Goal: Book appointment/travel/reservation

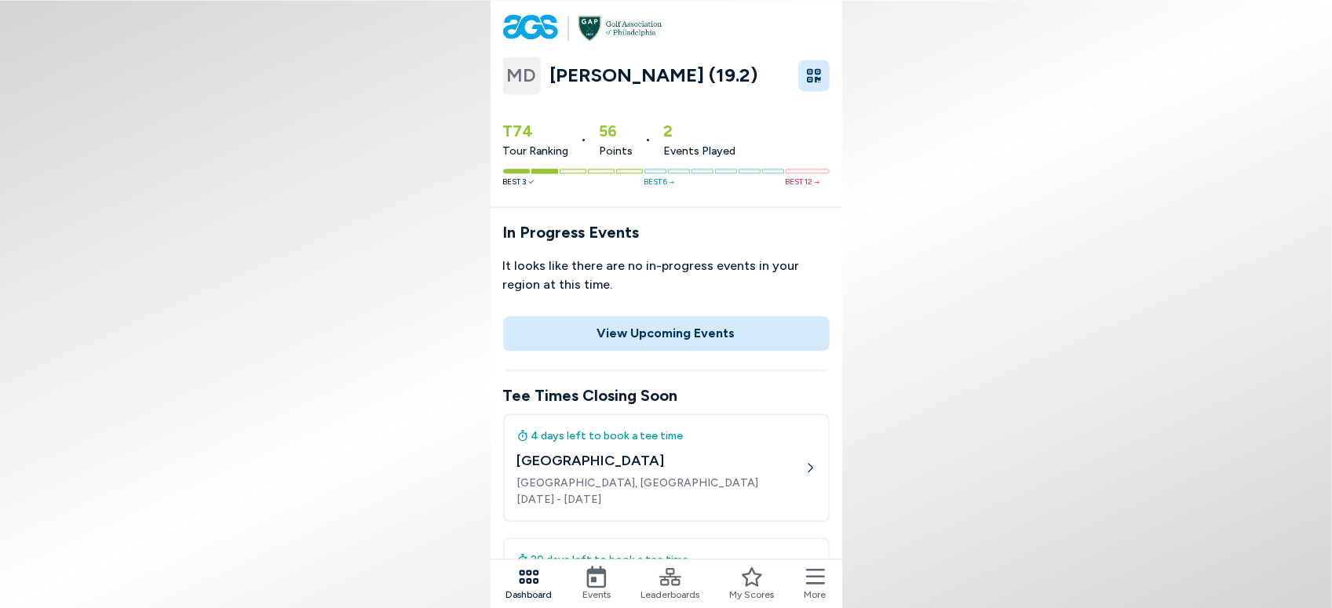
scroll to position [126, 0]
click at [575, 451] on h4 "[GEOGRAPHIC_DATA]" at bounding box center [660, 461] width 287 height 21
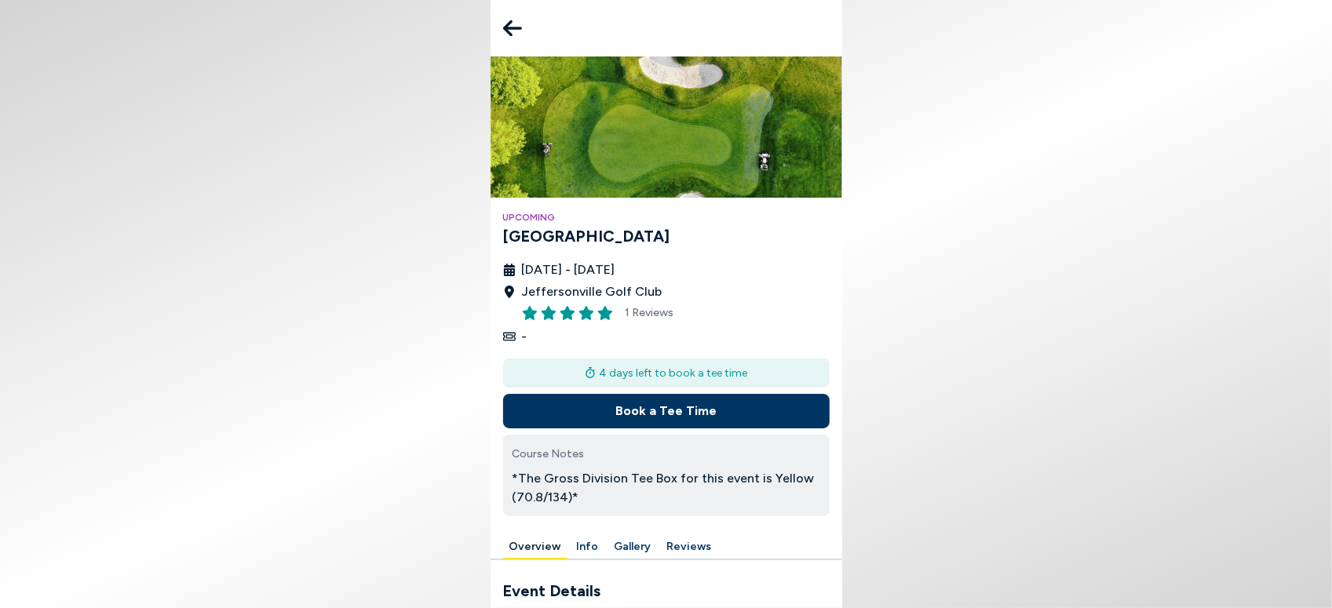
click at [632, 407] on button "Book a Tee Time" at bounding box center [666, 411] width 327 height 35
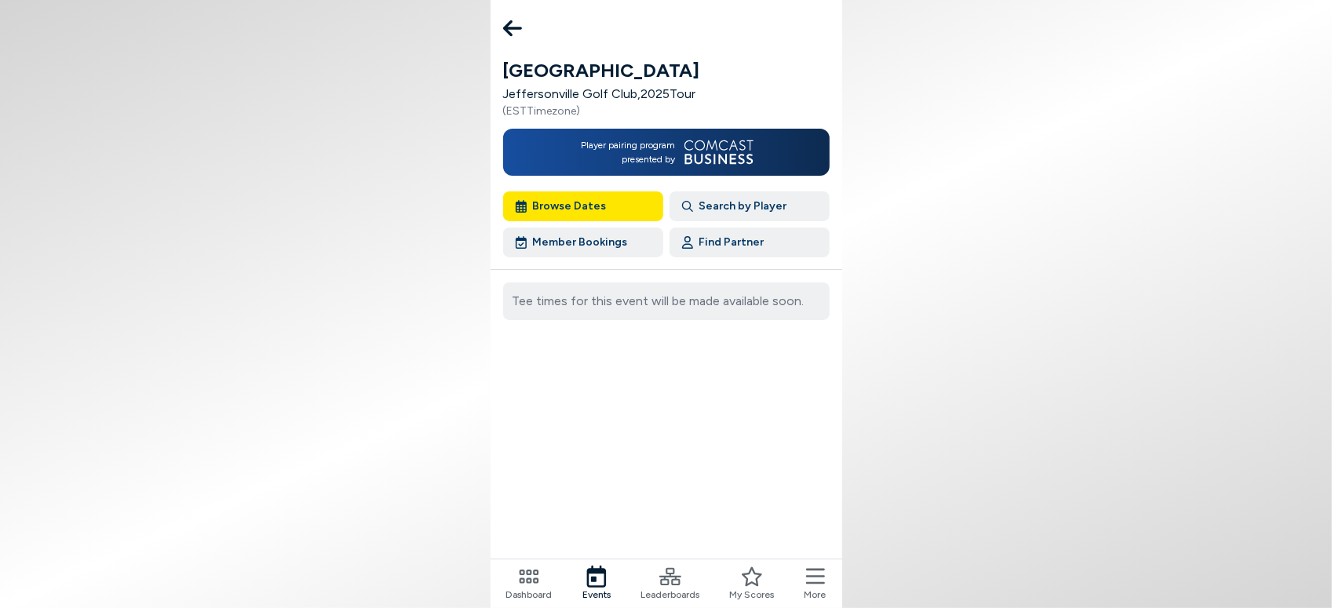
click at [550, 200] on button "Browse Dates" at bounding box center [583, 207] width 160 height 30
click at [697, 316] on div "Tee times for this event will be made available soon." at bounding box center [666, 302] width 327 height 38
click at [518, 27] on icon at bounding box center [512, 28] width 19 height 16
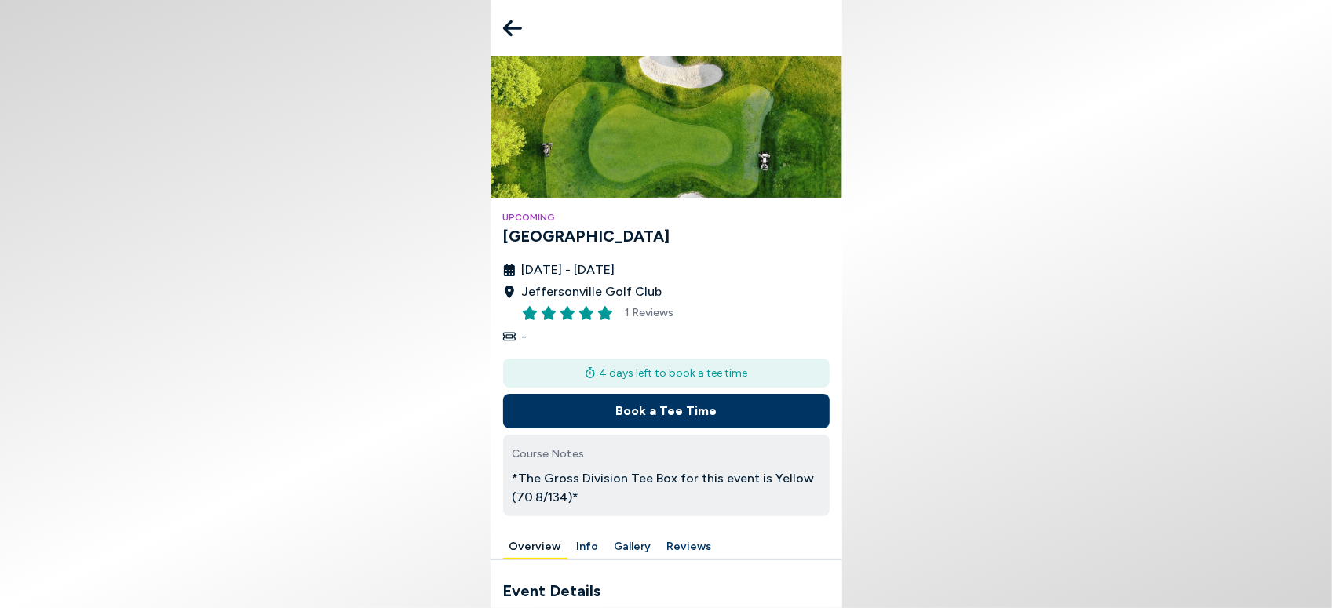
click at [511, 30] on icon at bounding box center [512, 28] width 19 height 31
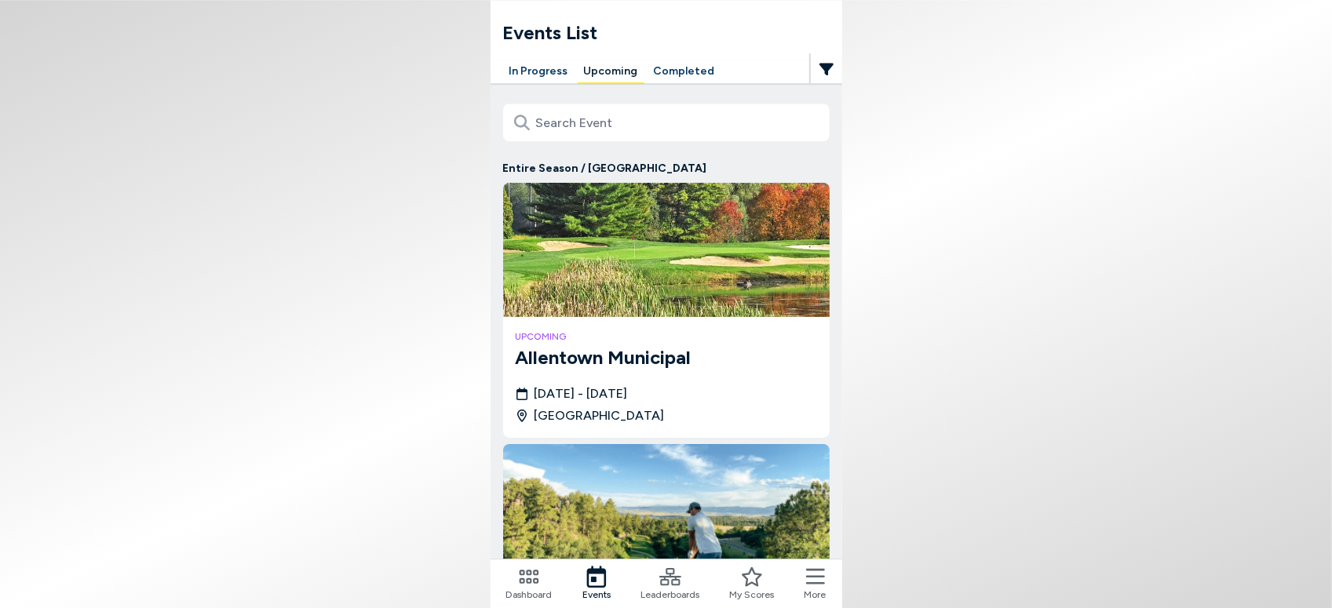
scroll to position [453, 0]
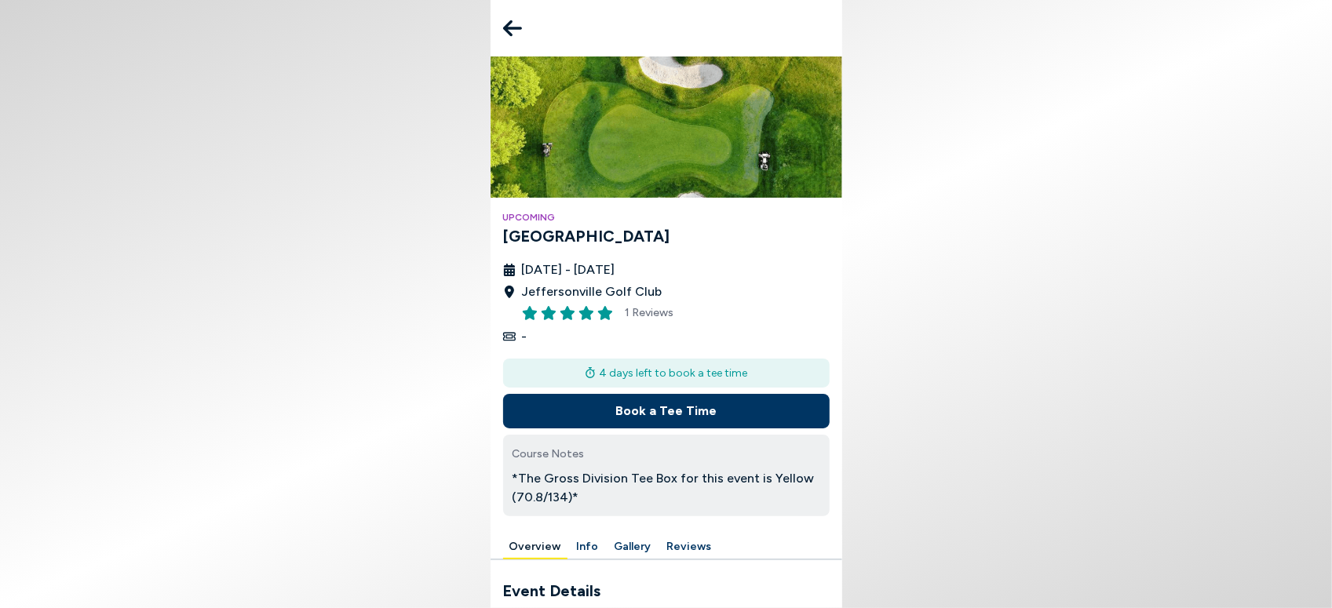
click at [509, 21] on icon at bounding box center [512, 28] width 19 height 31
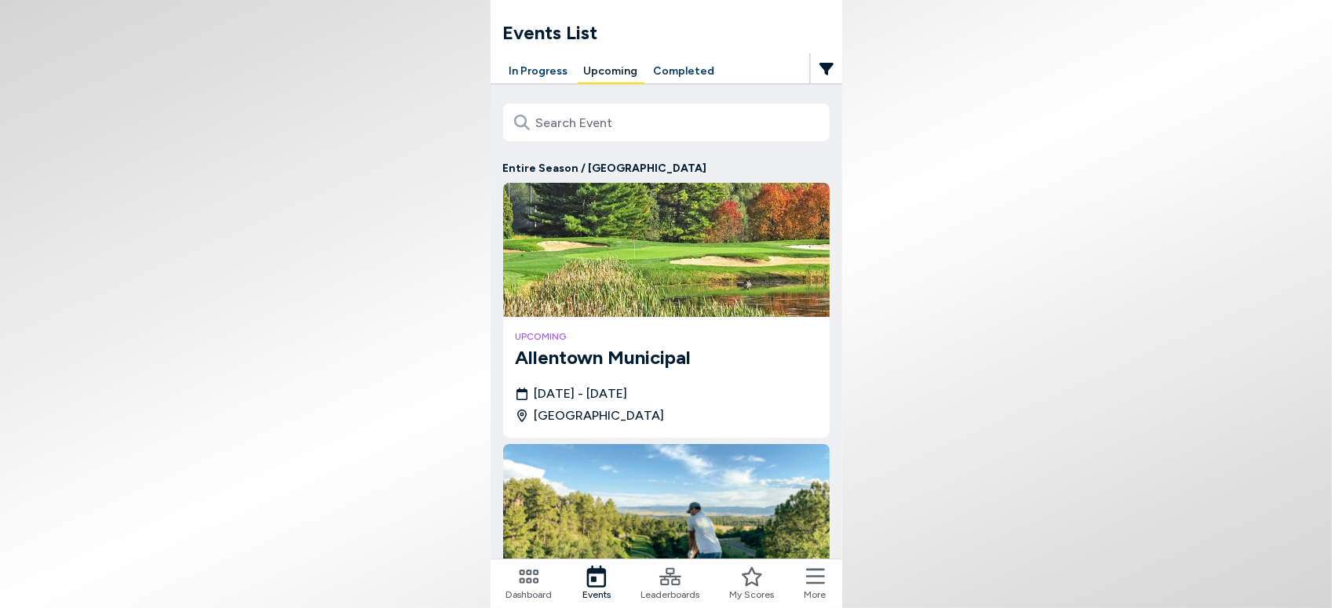
click at [664, 582] on icon at bounding box center [670, 577] width 22 height 22
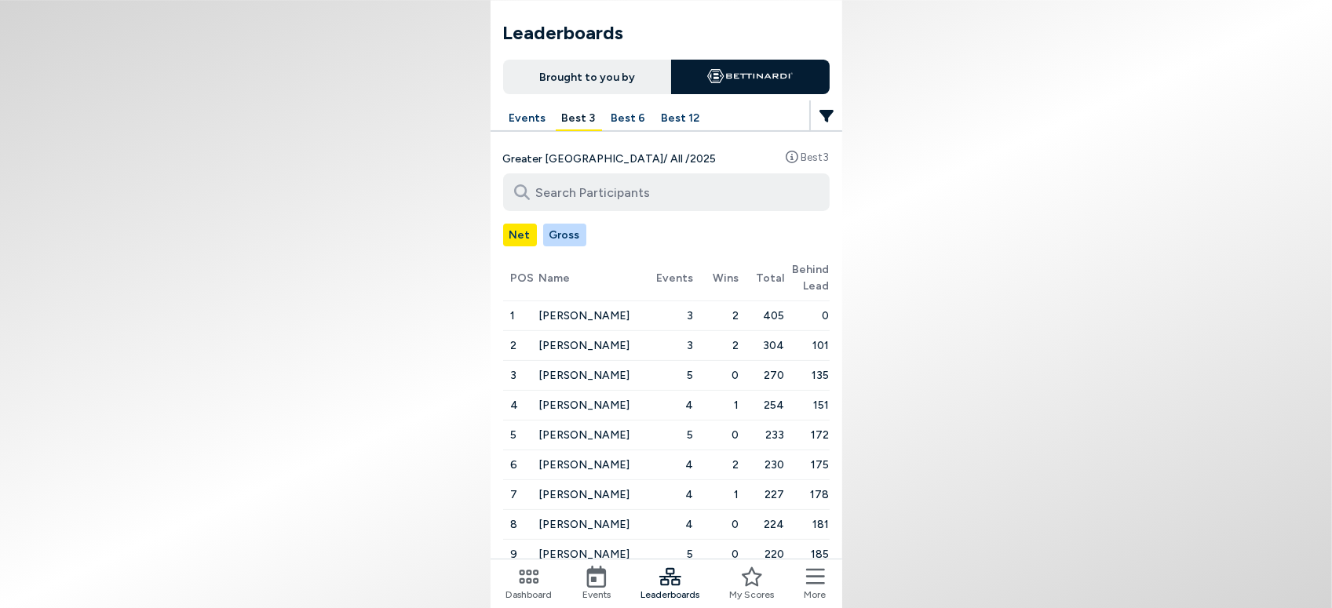
scroll to position [122, 0]
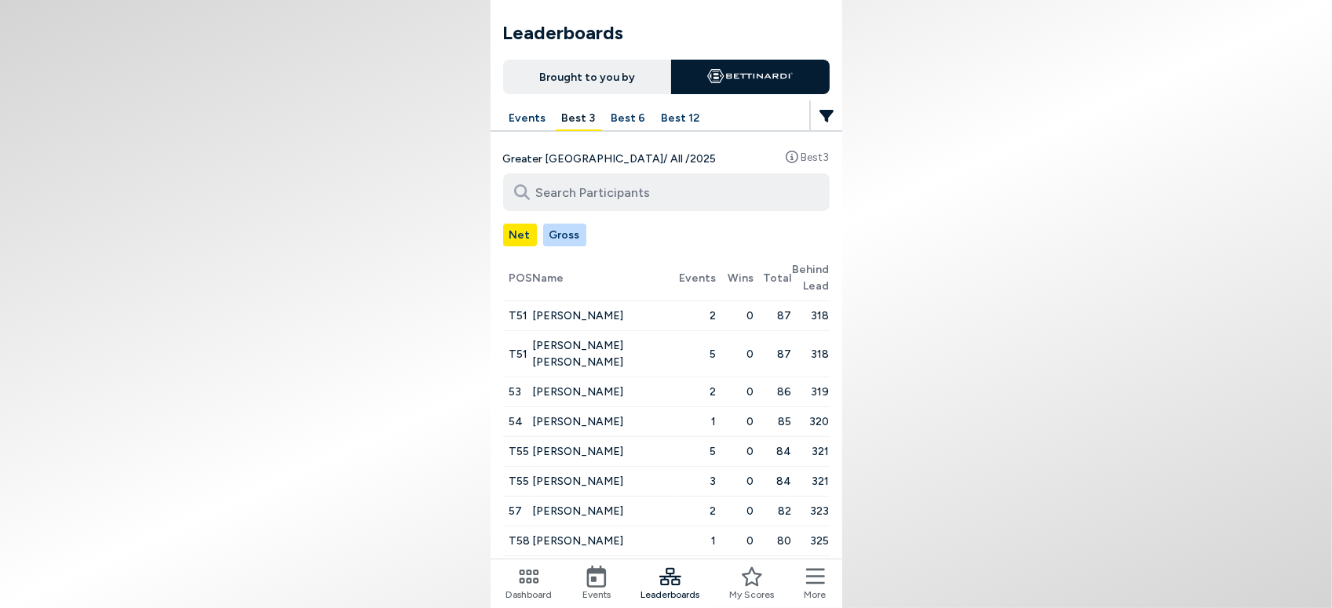
scroll to position [0, 0]
click at [524, 575] on icon at bounding box center [529, 577] width 22 height 22
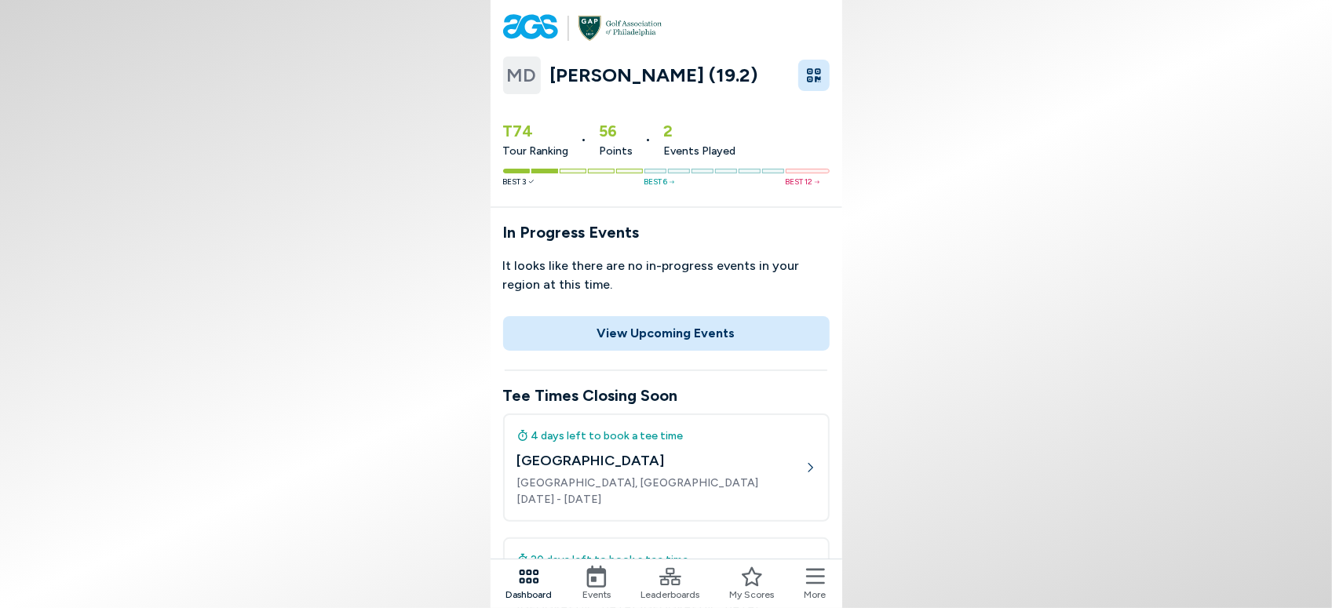
click at [677, 216] on div "In Progress Events It looks like there are no in-progress events in your region…" at bounding box center [667, 282] width 352 height 149
click at [772, 125] on div "T74 Tour Ranking • 56 Points • 2 Events Played" at bounding box center [666, 134] width 327 height 49
click at [591, 578] on icon at bounding box center [597, 577] width 22 height 22
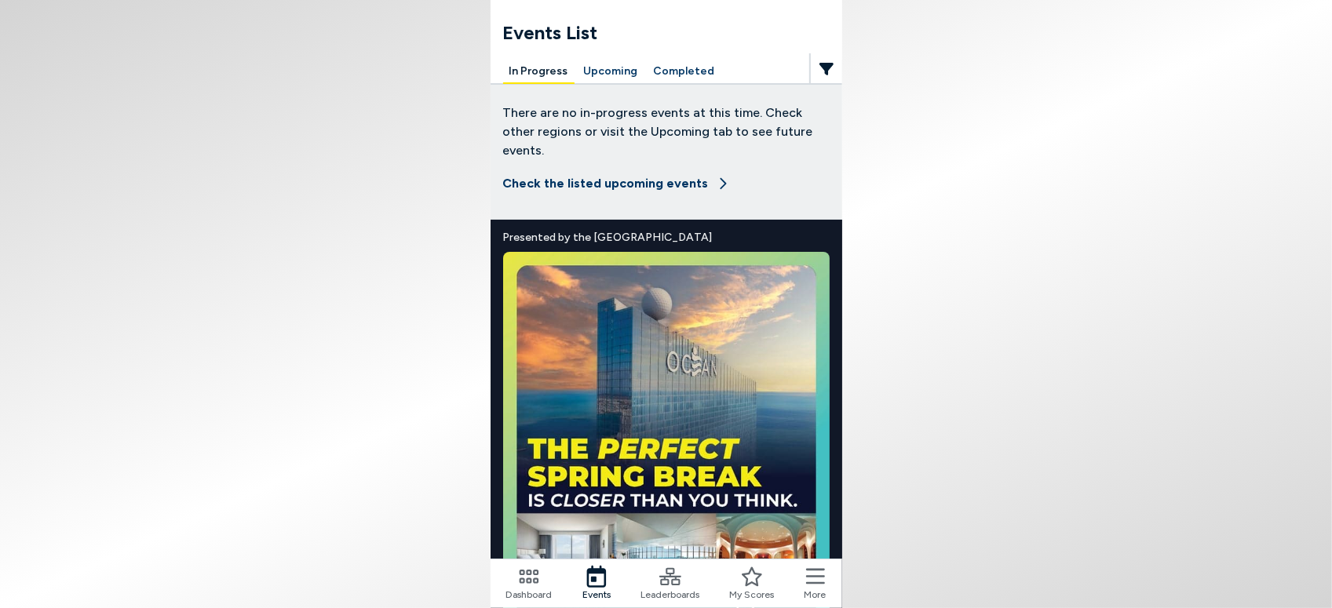
click at [689, 73] on button "Completed" at bounding box center [685, 72] width 74 height 24
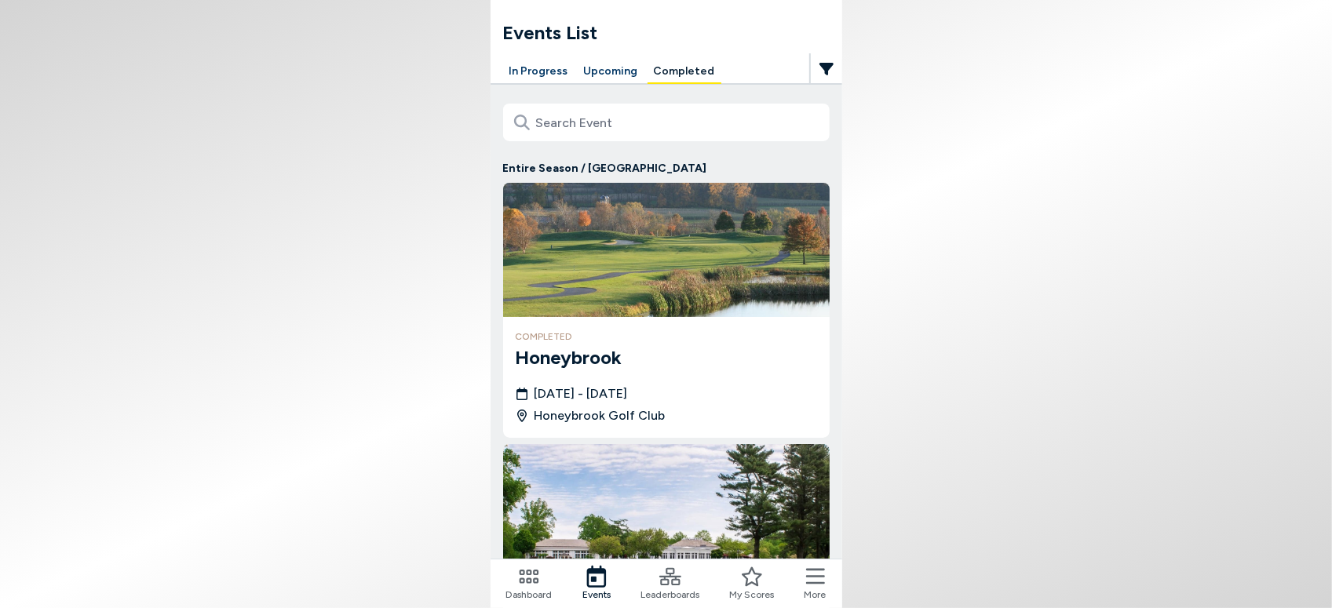
click at [582, 348] on h3 "Honeybrook" at bounding box center [666, 358] width 301 height 28
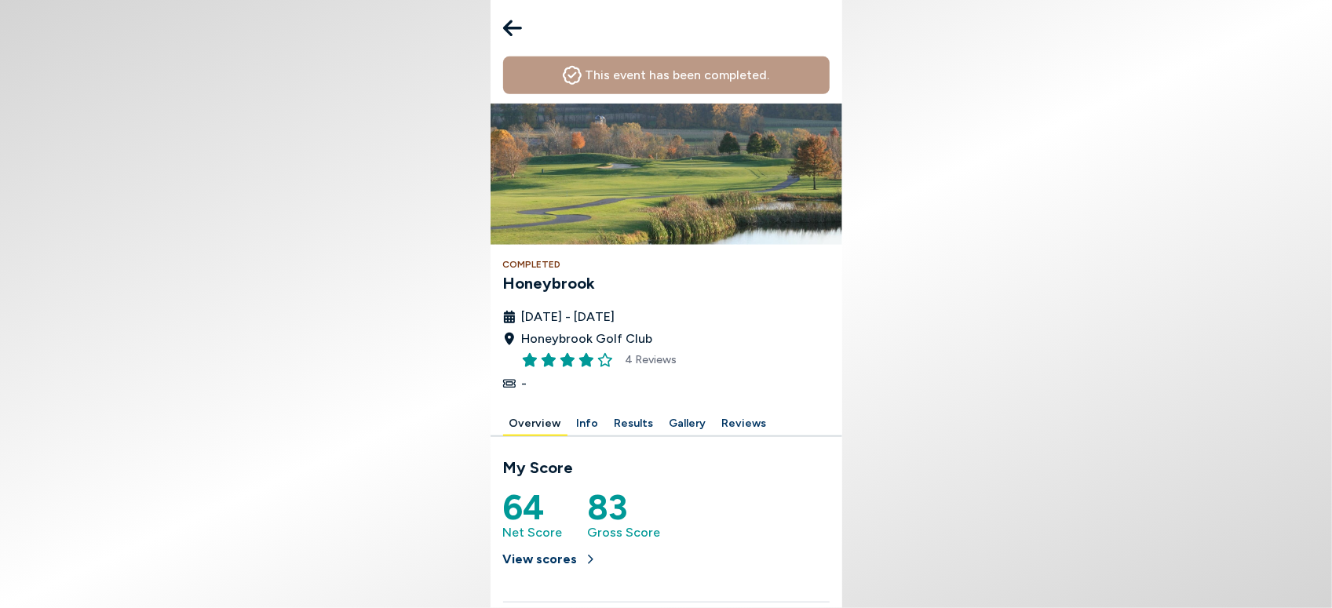
scroll to position [821, 0]
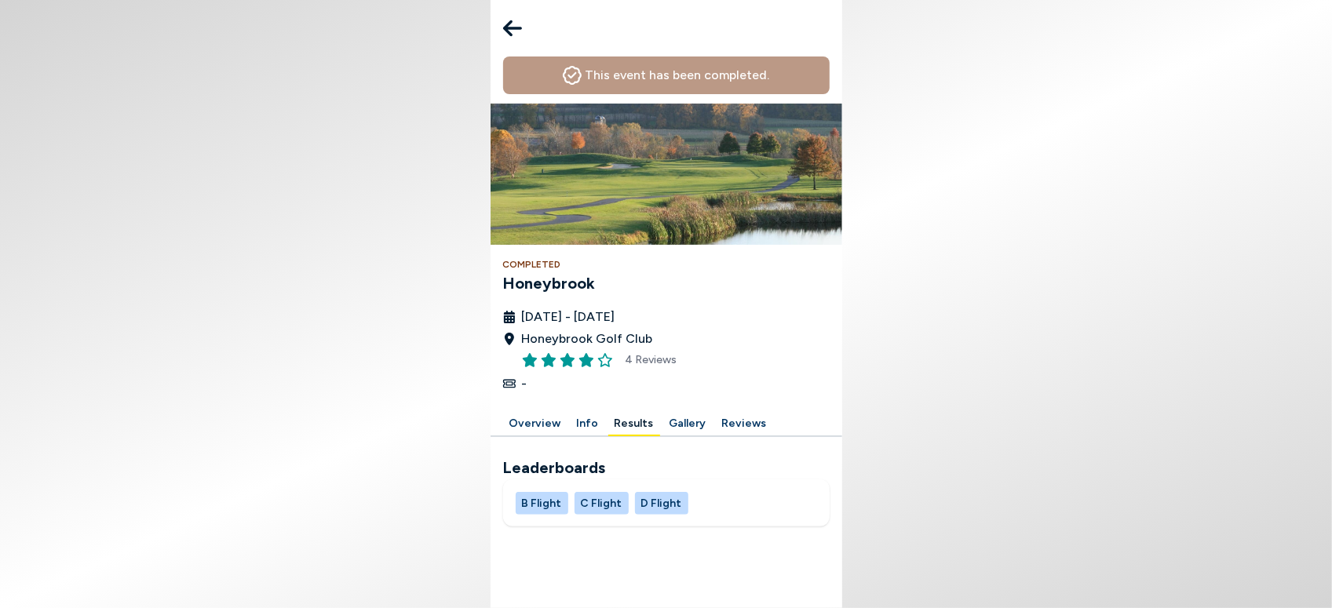
click at [624, 428] on button "Results" at bounding box center [634, 424] width 52 height 24
click at [629, 421] on button "Results" at bounding box center [634, 424] width 52 height 24
click at [653, 493] on button "D Flight" at bounding box center [661, 503] width 53 height 23
click at [529, 492] on button "B Flight" at bounding box center [542, 503] width 53 height 23
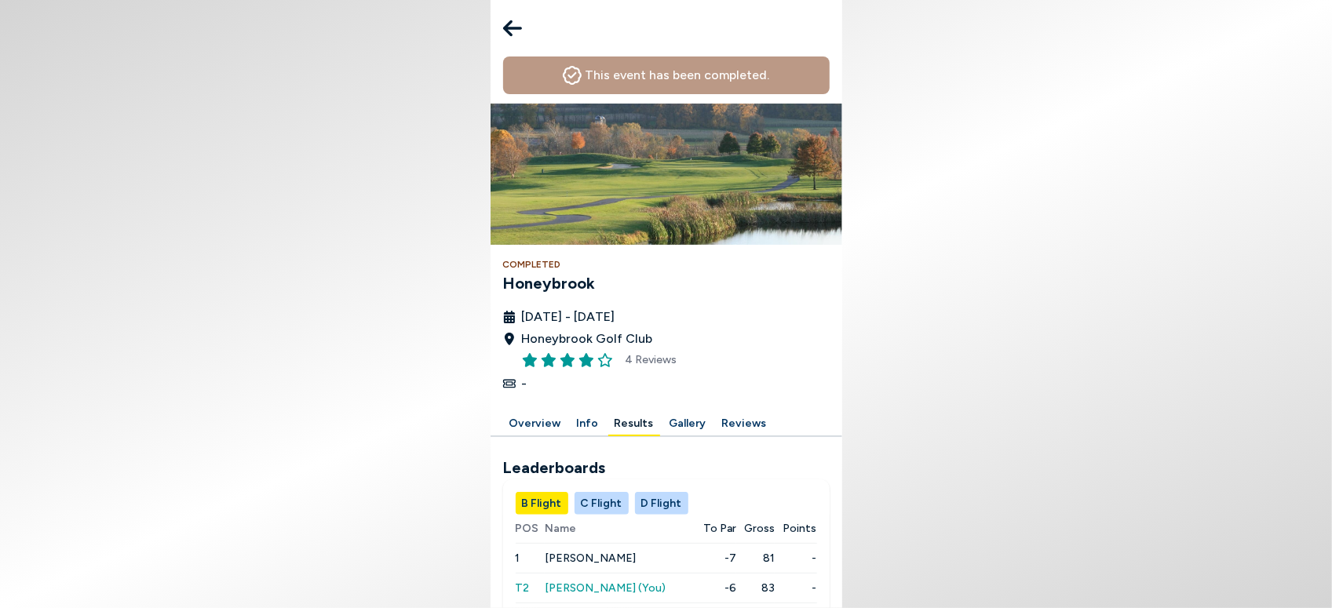
click at [549, 492] on button "B Flight" at bounding box center [542, 503] width 53 height 23
click at [605, 492] on button "C Flight" at bounding box center [602, 503] width 54 height 23
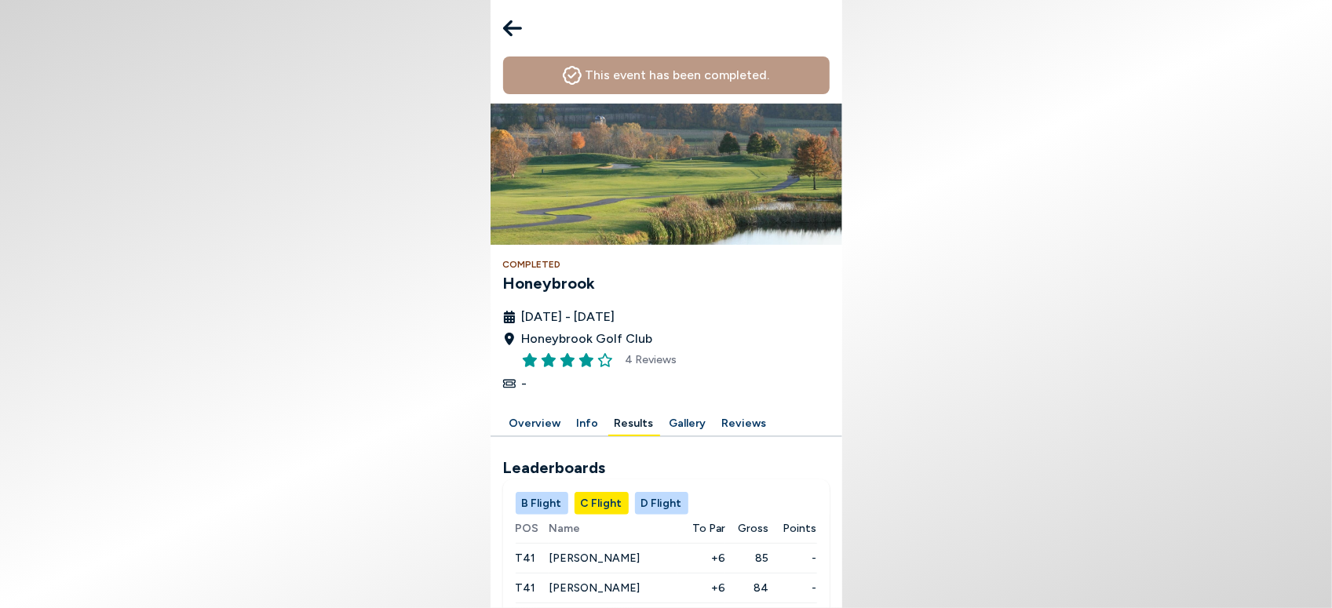
click at [553, 492] on button "B Flight" at bounding box center [542, 503] width 53 height 23
click at [543, 492] on button "B Flight" at bounding box center [542, 503] width 53 height 23
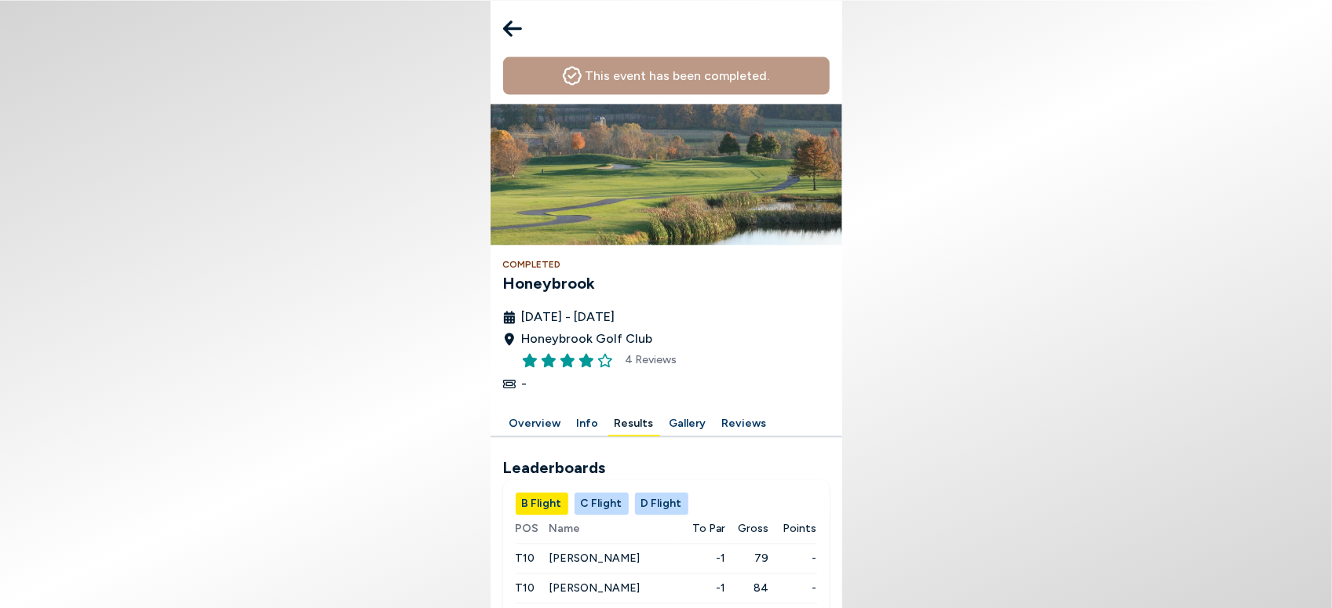
scroll to position [312, 0]
click at [384, 302] on body "This event has been completed. Completed Honeybrook [DATE] - [DATE] Honeybrook …" at bounding box center [666, 304] width 1332 height 608
click at [528, 412] on button "Overview" at bounding box center [535, 424] width 64 height 24
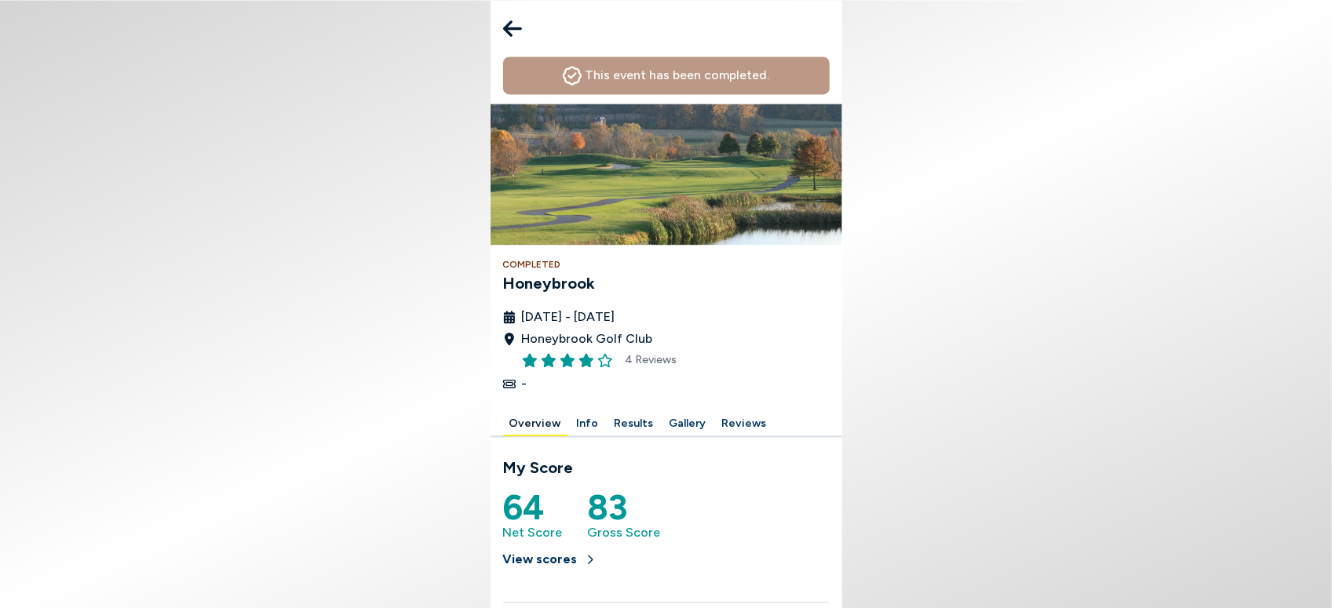
scroll to position [904, 0]
